Goal: Information Seeking & Learning: Learn about a topic

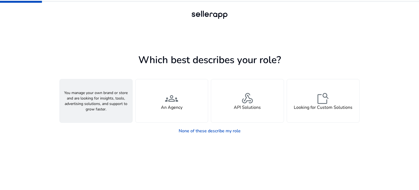
click at [116, 96] on div "person A Seller" at bounding box center [96, 100] width 73 height 43
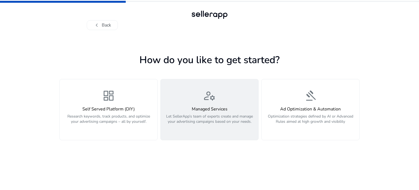
click at [175, 101] on div "manage_accounts Managed Services Let SellerApp’s team of experts create and man…" at bounding box center [209, 109] width 91 height 41
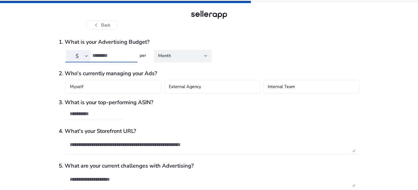
click at [114, 52] on input "number" at bounding box center [112, 55] width 41 height 6
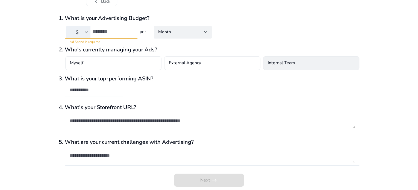
click at [271, 62] on h4 "Internal Team" at bounding box center [281, 63] width 27 height 7
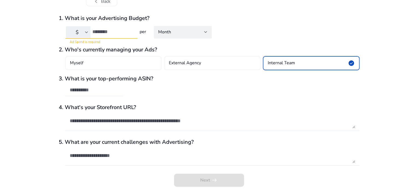
scroll to position [0, 0]
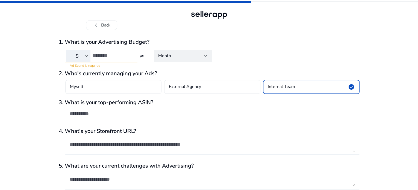
click at [107, 57] on input "number" at bounding box center [112, 55] width 41 height 6
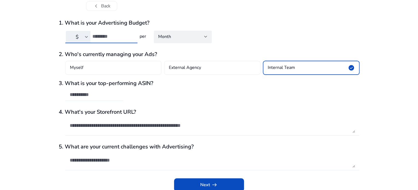
type input "****"
click at [92, 94] on input "text" at bounding box center [94, 94] width 49 height 6
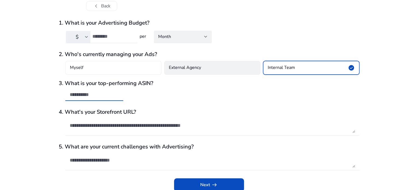
paste input "**********"
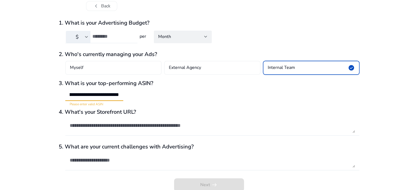
scroll to position [0, 0]
click at [193, 94] on div "**********" at bounding box center [209, 93] width 300 height 26
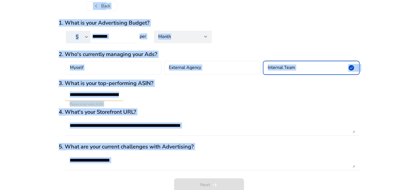
click at [82, 94] on input "**********" at bounding box center [94, 94] width 49 height 6
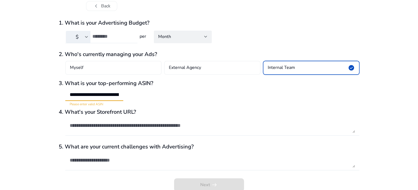
click at [82, 94] on input "**********" at bounding box center [94, 94] width 49 height 6
paste input "text"
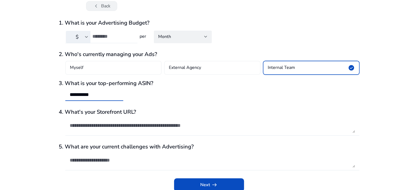
type input "**********"
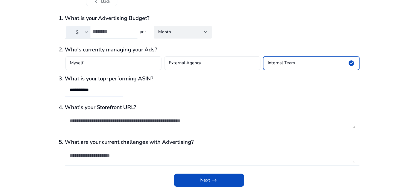
click at [129, 157] on textarea at bounding box center [212, 155] width 285 height 15
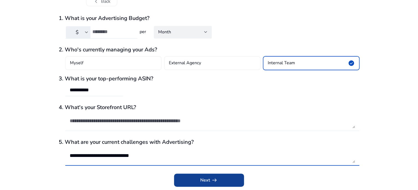
type textarea "**********"
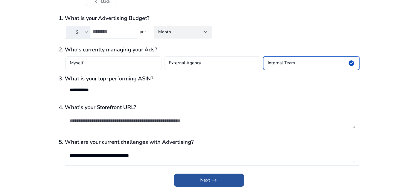
click at [215, 178] on span "arrow_right_alt" at bounding box center [214, 180] width 7 height 7
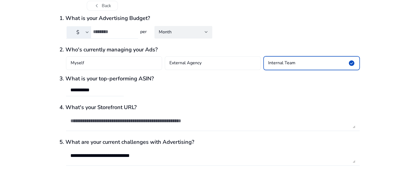
scroll to position [0, 0]
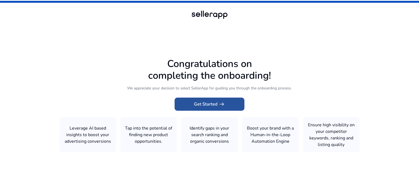
click at [202, 101] on span "Get Started arrow_right_alt" at bounding box center [209, 104] width 31 height 7
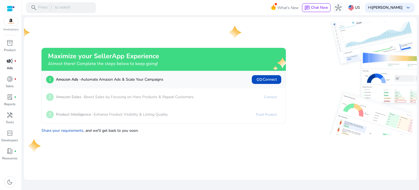
click at [10, 63] on span "campaign" at bounding box center [10, 61] width 7 height 7
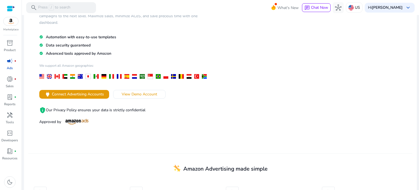
scroll to position [54, 0]
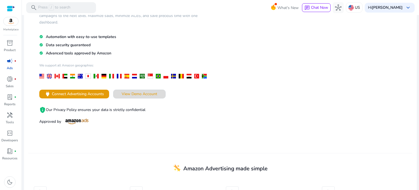
click at [126, 94] on span "View Demo Account" at bounding box center [139, 94] width 35 height 6
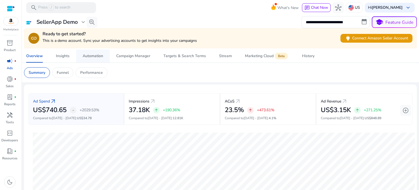
click at [99, 55] on div "Automation" at bounding box center [93, 56] width 20 height 4
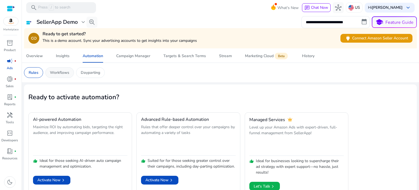
click at [52, 75] on div "Workflows" at bounding box center [59, 72] width 29 height 11
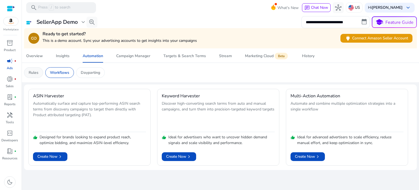
click at [34, 71] on p "Rules" at bounding box center [34, 73] width 10 height 6
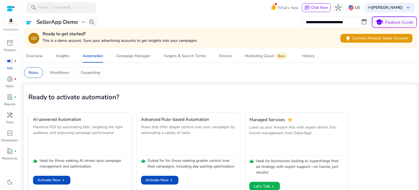
scroll to position [9, 0]
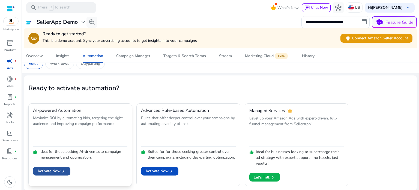
click at [55, 168] on span "Activate Now chevron_right" at bounding box center [51, 171] width 29 height 6
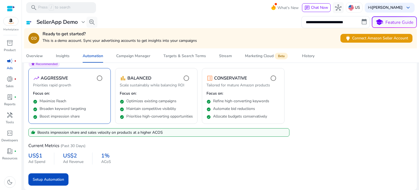
scroll to position [66, 0]
click at [57, 182] on span "submit" at bounding box center [48, 179] width 40 height 13
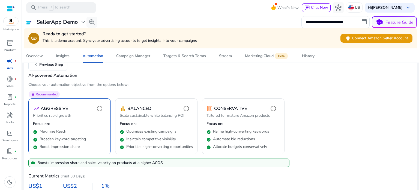
scroll to position [0, 0]
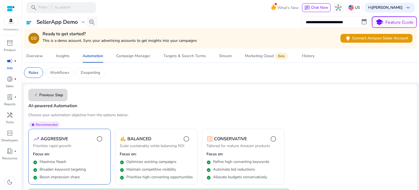
click at [37, 93] on span "chevron_left" at bounding box center [36, 94] width 7 height 7
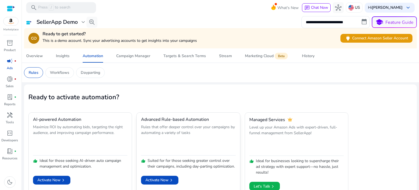
scroll to position [9, 0]
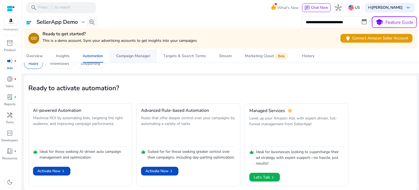
click at [132, 57] on div "Campaign Manager" at bounding box center [133, 56] width 34 height 4
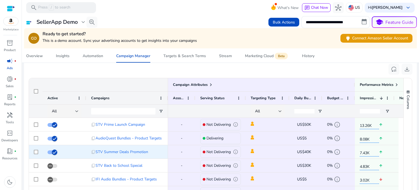
scroll to position [389, 0]
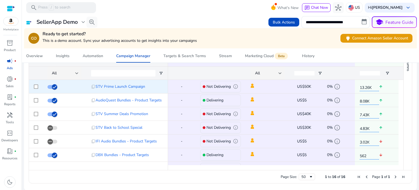
click at [236, 86] on span "info" at bounding box center [235, 86] width 5 height 5
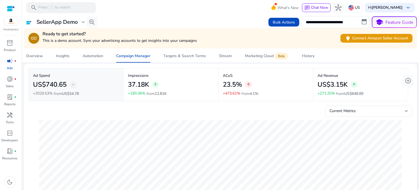
scroll to position [0, 0]
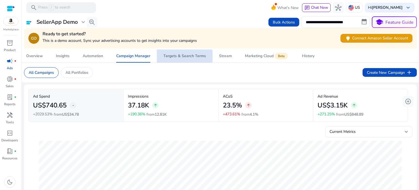
click at [185, 59] on span "Targets & Search Terms" at bounding box center [185, 55] width 43 height 13
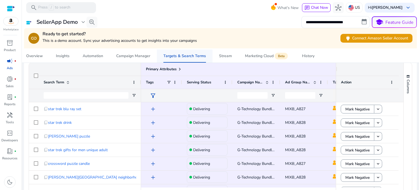
scroll to position [63, 0]
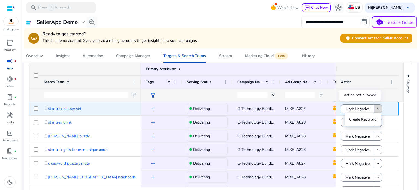
click at [377, 106] on mat-icon "keyboard_arrow_down" at bounding box center [378, 108] width 5 height 5
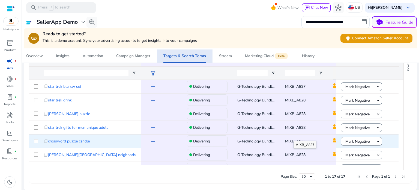
scroll to position [45, 0]
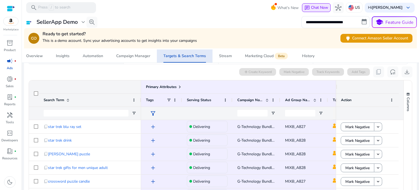
click at [305, 5] on span "chat" at bounding box center [307, 7] width 5 height 5
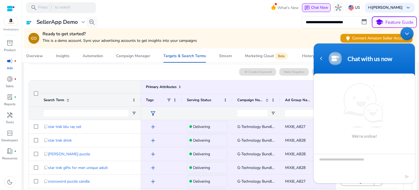
scroll to position [0, 0]
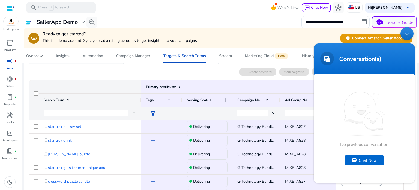
click at [411, 35] on div "Minimize live chat window" at bounding box center [407, 33] width 13 height 13
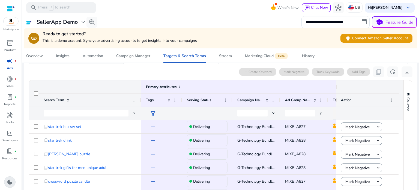
click at [12, 179] on span "dark_mode" at bounding box center [10, 182] width 7 height 7
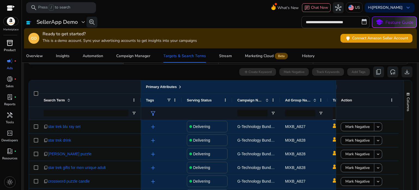
click at [11, 46] on span "inventory_2" at bounding box center [10, 43] width 7 height 7
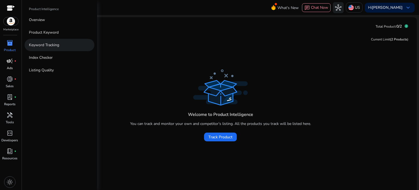
click at [50, 45] on p "Keyword Tracking" at bounding box center [44, 45] width 30 height 6
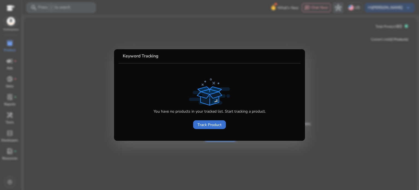
click at [206, 126] on span "Track Product" at bounding box center [210, 125] width 24 height 6
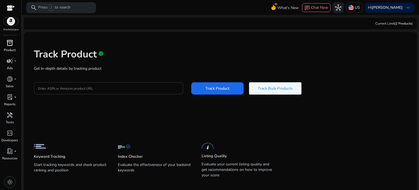
click at [138, 89] on input "Enter ASIN or Amazon product URL" at bounding box center [108, 88] width 141 height 6
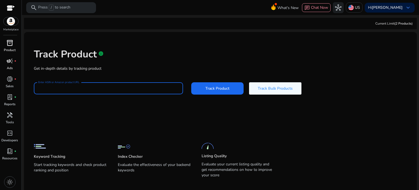
type input "**********"
click at [226, 86] on span "Track Product" at bounding box center [218, 88] width 24 height 6
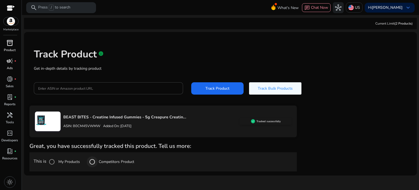
click at [99, 164] on div at bounding box center [92, 161] width 13 height 13
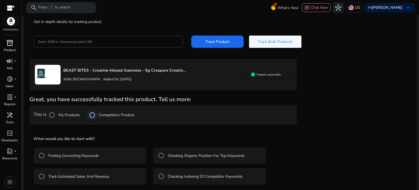
scroll to position [49, 0]
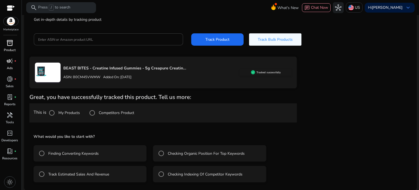
click at [172, 151] on label "Checking Organic Position For Top Keywords" at bounding box center [206, 153] width 78 height 6
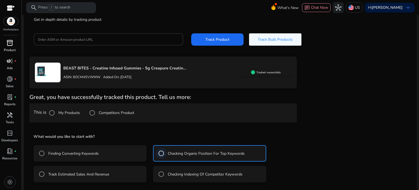
scroll to position [73, 0]
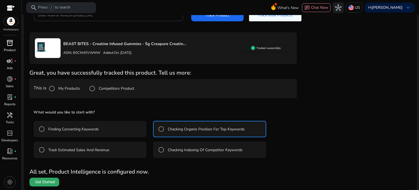
click at [50, 184] on span at bounding box center [44, 181] width 30 height 13
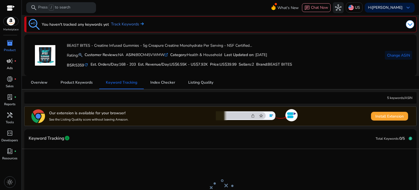
scroll to position [1, 0]
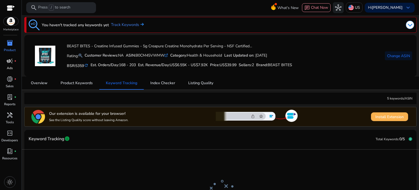
click at [387, 119] on span "Install Extension" at bounding box center [390, 117] width 28 height 6
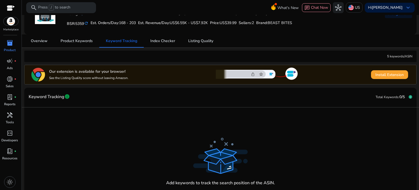
scroll to position [43, 0]
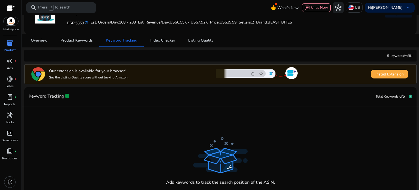
click at [395, 73] on span "Install Extension" at bounding box center [390, 74] width 28 height 6
click at [168, 42] on span "Index Checker" at bounding box center [162, 41] width 25 height 4
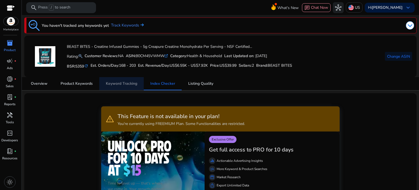
click at [126, 85] on span "Keyword Tracking" at bounding box center [121, 84] width 31 height 4
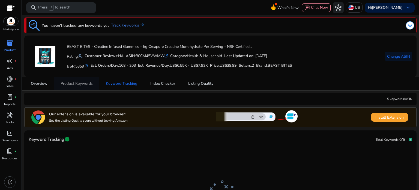
click at [91, 82] on span "Product Keywords" at bounding box center [77, 84] width 32 height 4
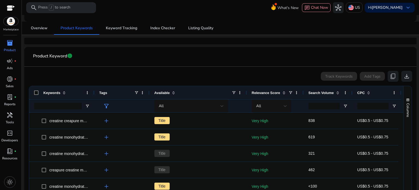
scroll to position [56, 0]
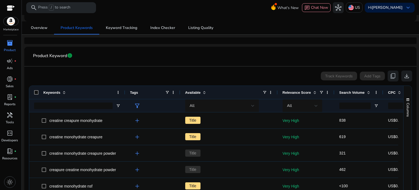
drag, startPoint x: 94, startPoint y: 90, endPoint x: 124, endPoint y: 91, distance: 30.3
click at [124, 91] on div at bounding box center [125, 92] width 2 height 13
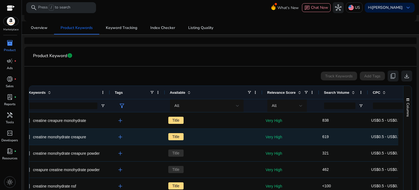
scroll to position [0, 0]
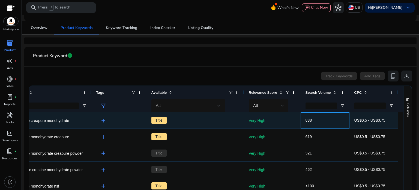
click at [306, 120] on span "838" at bounding box center [309, 120] width 6 height 4
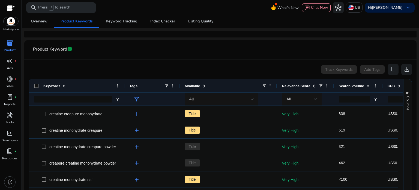
click at [264, 67] on div "Track Keywords Add Tags content_copy download" at bounding box center [221, 69] width 384 height 11
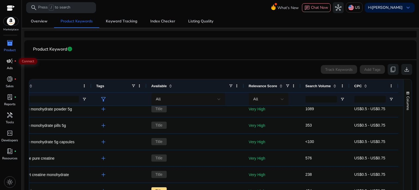
click at [7, 59] on span "campaign" at bounding box center [10, 61] width 7 height 7
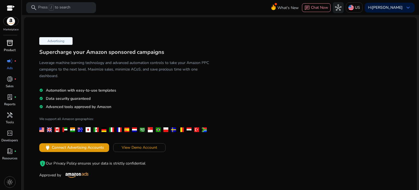
click at [10, 46] on span "inventory_2" at bounding box center [10, 43] width 7 height 7
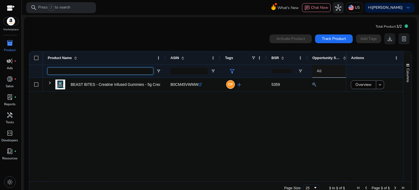
click at [122, 70] on input "Product Name Filter Input" at bounding box center [100, 71] width 105 height 7
